Goal: Navigation & Orientation: Find specific page/section

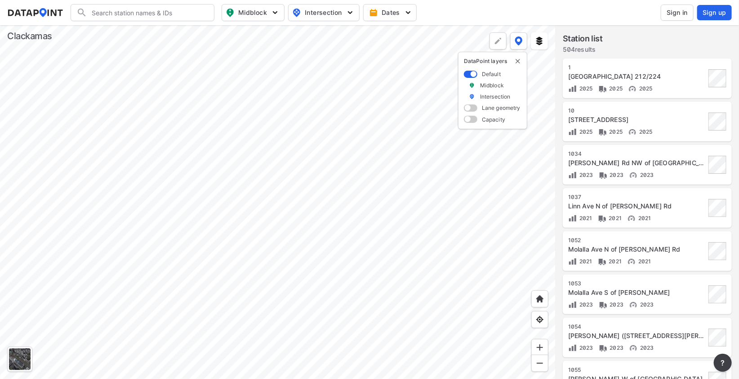
click at [216, 264] on div at bounding box center [278, 202] width 556 height 354
click at [303, 187] on div at bounding box center [278, 202] width 556 height 354
click at [287, 75] on div at bounding box center [278, 202] width 556 height 354
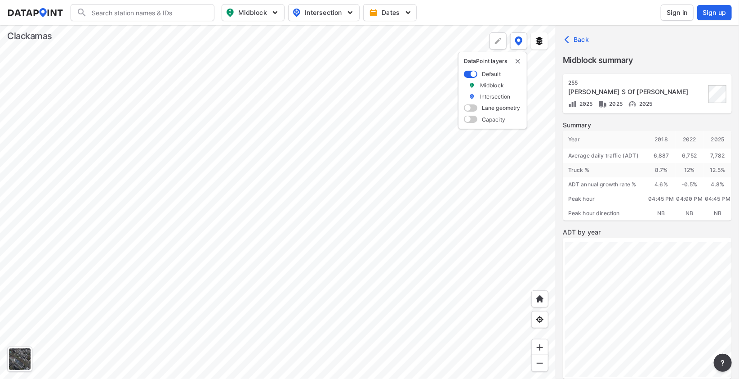
click at [315, 253] on div at bounding box center [278, 202] width 556 height 354
click at [320, 220] on div at bounding box center [278, 202] width 556 height 354
click at [386, 229] on div at bounding box center [278, 202] width 556 height 354
click at [371, 176] on div at bounding box center [278, 202] width 556 height 354
click at [386, 227] on div at bounding box center [278, 202] width 556 height 354
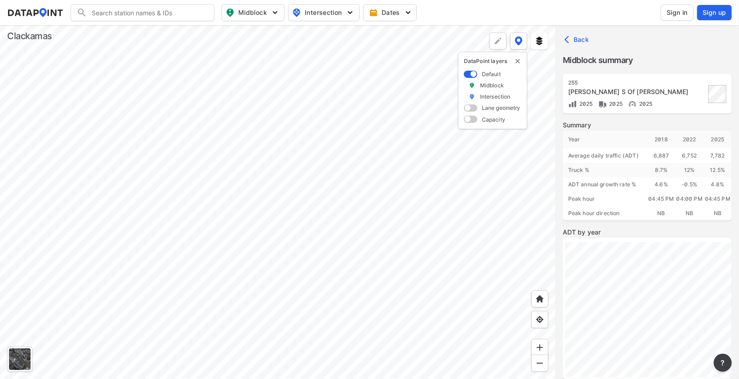
click at [373, 180] on div at bounding box center [278, 202] width 556 height 354
click at [391, 232] on div at bounding box center [278, 202] width 556 height 354
click at [432, 221] on div at bounding box center [278, 202] width 556 height 354
click at [395, 287] on div at bounding box center [278, 202] width 556 height 354
click at [399, 255] on div at bounding box center [278, 202] width 556 height 354
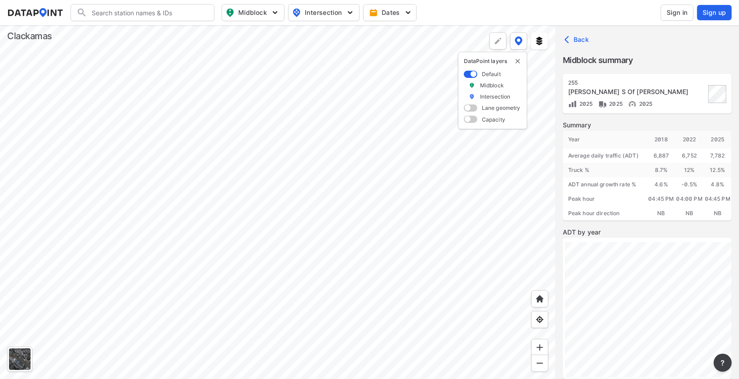
click at [333, 155] on div at bounding box center [278, 202] width 556 height 354
click at [476, 313] on div at bounding box center [278, 202] width 556 height 354
